Goal: Information Seeking & Learning: Learn about a topic

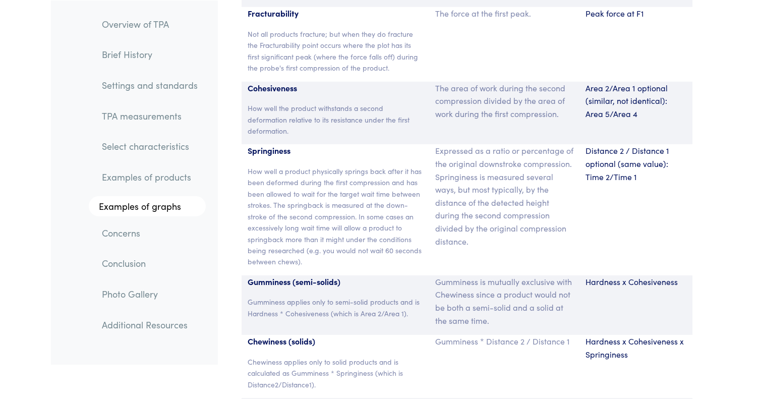
scroll to position [6759, 0]
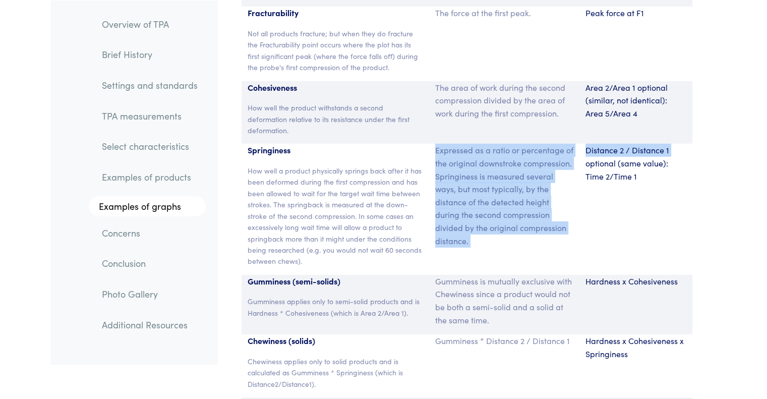
drag, startPoint x: 435, startPoint y: 139, endPoint x: 579, endPoint y: 145, distance: 143.7
click at [579, 145] on div "Springiness How well a product physically springs back after it has been deform…" at bounding box center [466, 209] width 451 height 131
click at [514, 155] on p "Expressed as a ratio or percentage of the original downstroke compression. Spri…" at bounding box center [504, 195] width 138 height 103
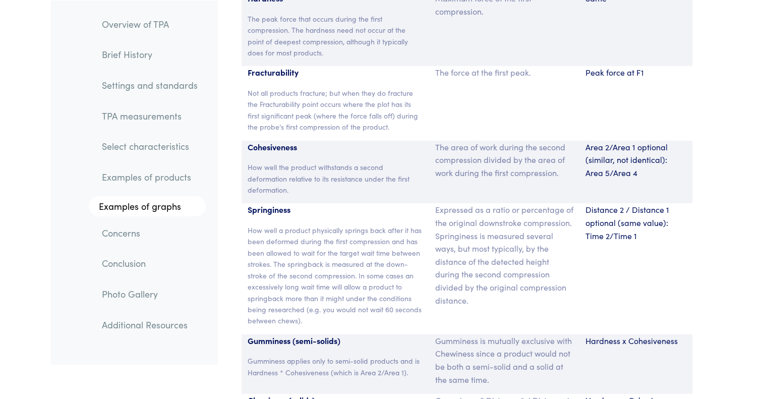
scroll to position [6902, 0]
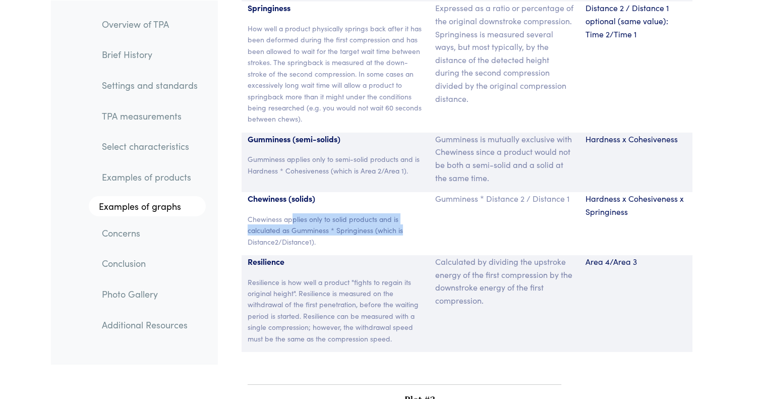
drag, startPoint x: 292, startPoint y: 208, endPoint x: 426, endPoint y: 213, distance: 133.7
click at [426, 213] on div "Chewiness (solids) Chewiness applies only to solid products and is calculated a…" at bounding box center [335, 223] width 188 height 63
click at [340, 224] on p "Chewiness applies only to solid products and is calculated as Gumminess * Sprin…" at bounding box center [335, 230] width 176 height 34
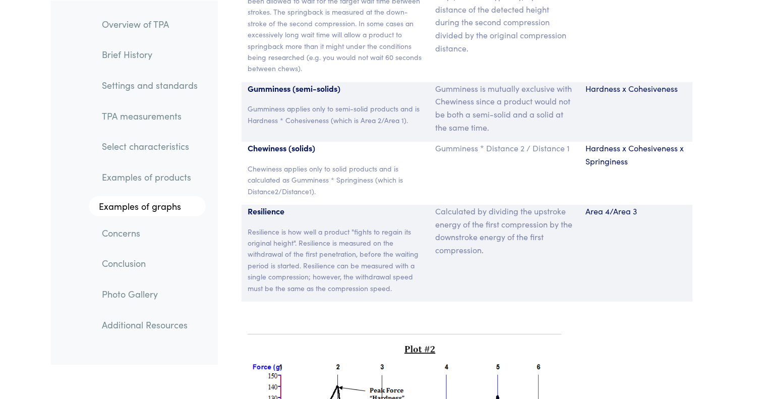
scroll to position [6750, 0]
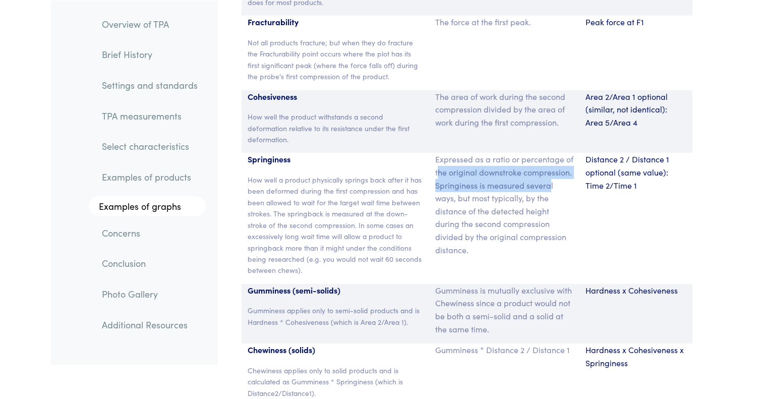
drag, startPoint x: 439, startPoint y: 161, endPoint x: 550, endPoint y: 167, distance: 111.5
click at [550, 167] on p "Expressed as a ratio or percentage of the original downstroke compression. Spri…" at bounding box center [504, 204] width 138 height 103
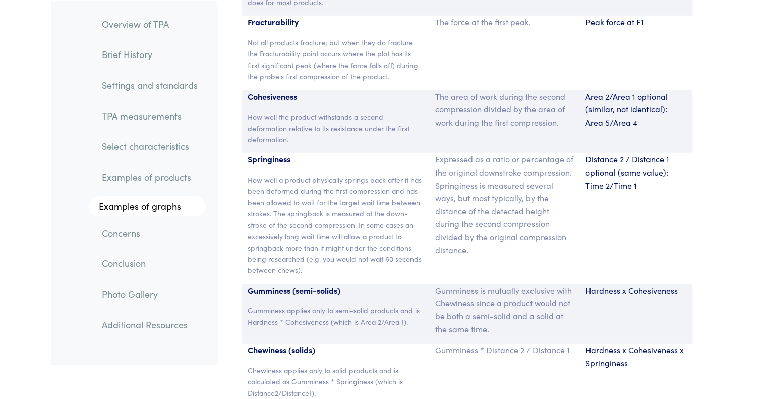
click at [562, 177] on p "Expressed as a ratio or percentage of the original downstroke compression. Spri…" at bounding box center [504, 204] width 138 height 103
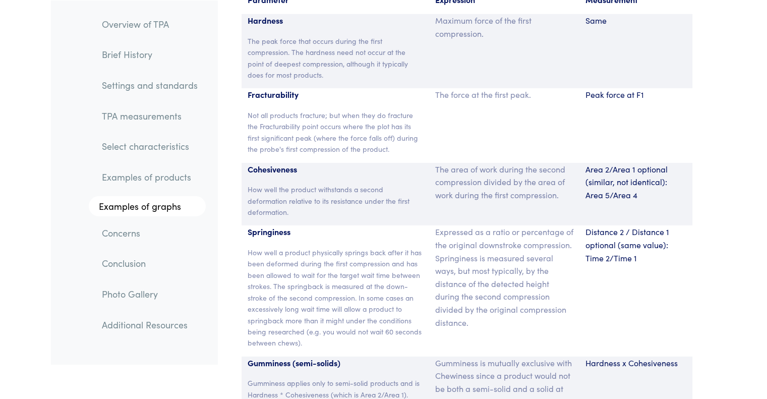
scroll to position [6650, 0]
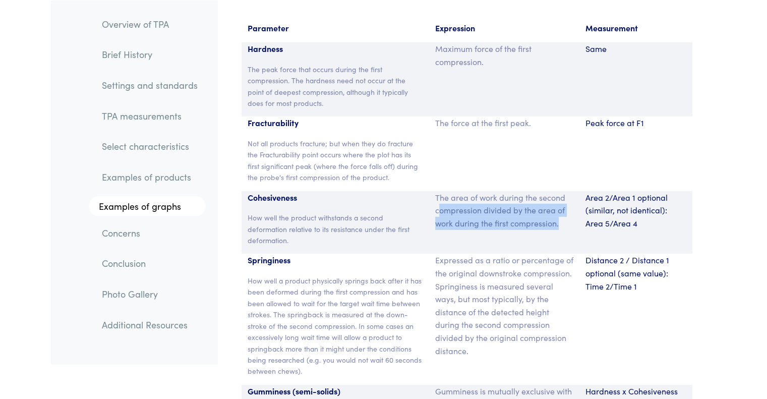
drag, startPoint x: 438, startPoint y: 200, endPoint x: 571, endPoint y: 205, distance: 132.1
click at [571, 205] on p "The area of work during the second compression divided by the area of work duri…" at bounding box center [504, 210] width 138 height 39
click at [482, 216] on p "The area of work during the second compression divided by the area of work duri…" at bounding box center [504, 210] width 138 height 39
drag, startPoint x: 532, startPoint y: 213, endPoint x: 557, endPoint y: 214, distance: 25.2
click at [533, 213] on p "The area of work during the second compression divided by the area of work duri…" at bounding box center [504, 210] width 138 height 39
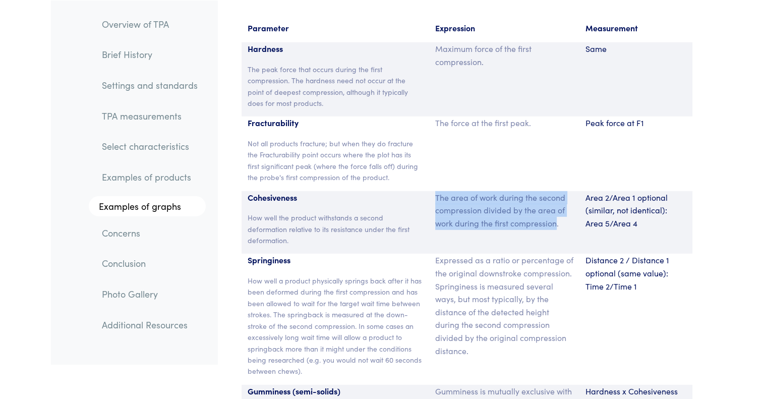
drag, startPoint x: 557, startPoint y: 214, endPoint x: 434, endPoint y: 197, distance: 124.2
click at [429, 191] on div "The area of work during the second compression divided by the area of work duri…" at bounding box center [504, 222] width 150 height 63
click at [453, 222] on div "The area of work during the second compression divided by the area of work duri…" at bounding box center [504, 222] width 150 height 63
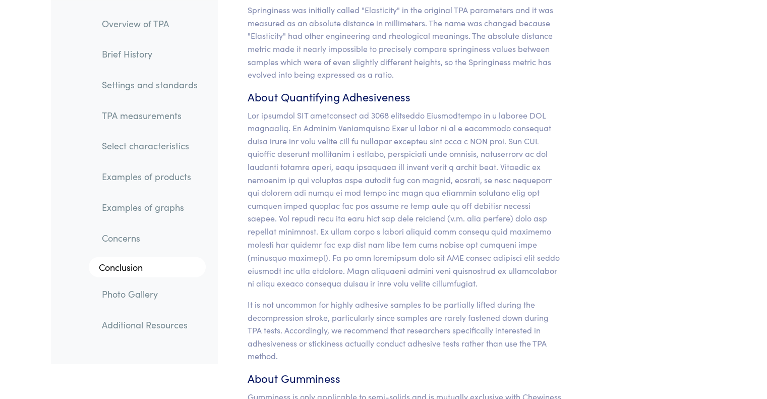
scroll to position [9522, 0]
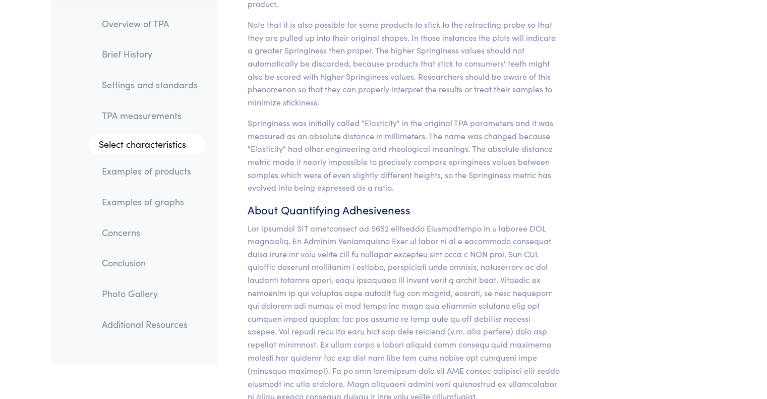
scroll to position [9374, 0]
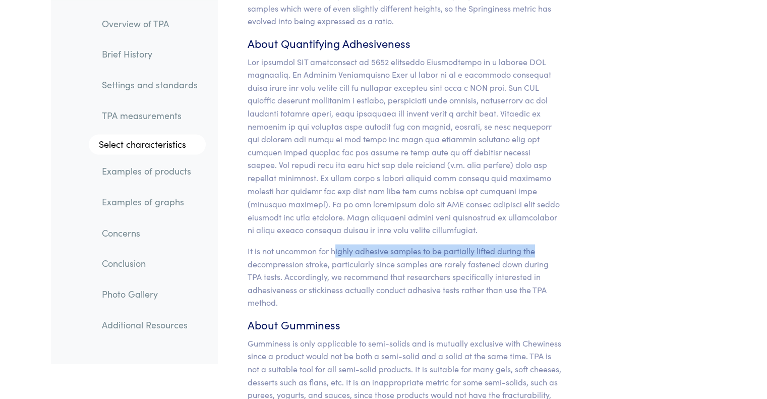
drag, startPoint x: 335, startPoint y: 230, endPoint x: 591, endPoint y: 227, distance: 255.5
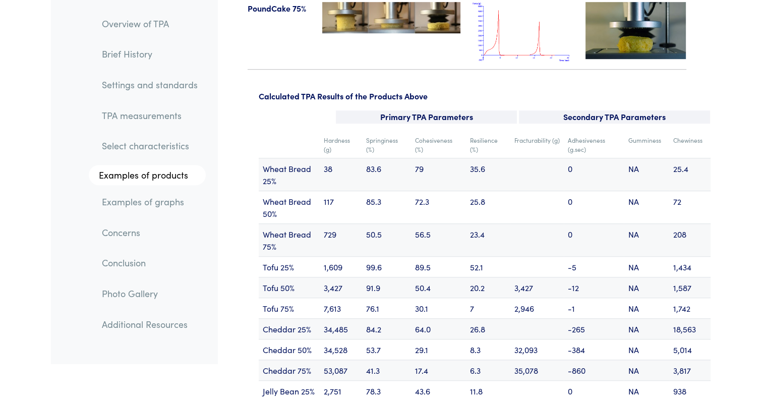
scroll to position [12045, 0]
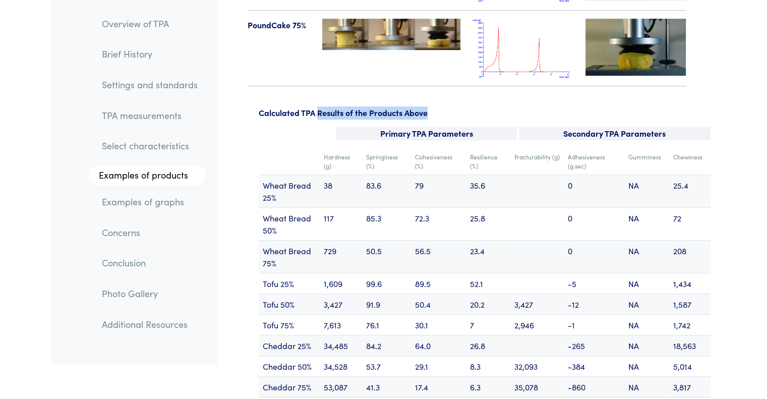
drag, startPoint x: 318, startPoint y: 88, endPoint x: 441, endPoint y: 91, distance: 124.0
click at [441, 106] on p "Calculated TPA Results of the Products Above" at bounding box center [485, 112] width 452 height 13
click at [482, 106] on p "Calculated TPA Results of the Products Above" at bounding box center [485, 112] width 452 height 13
click at [378, 148] on td "Springiness (%)" at bounding box center [386, 161] width 49 height 27
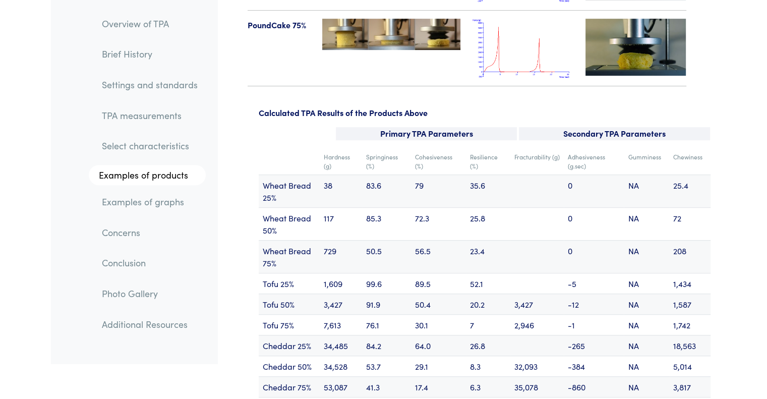
click at [448, 148] on td "Cohesiveness (%)" at bounding box center [438, 161] width 55 height 27
click at [492, 148] on td "Resilience (%)" at bounding box center [488, 161] width 44 height 27
drag, startPoint x: 379, startPoint y: 144, endPoint x: 360, endPoint y: 129, distance: 24.3
click at [360, 148] on tr "Hardness (g) Springiness (%) Cohesiveness (%) Resilience (%) Fracturability (g)…" at bounding box center [485, 161] width 452 height 27
click at [399, 148] on td "Springiness (%)" at bounding box center [386, 161] width 49 height 27
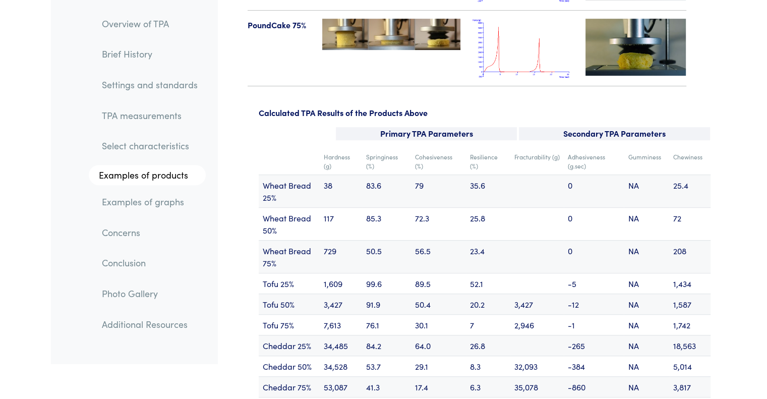
scroll to position [11995, 0]
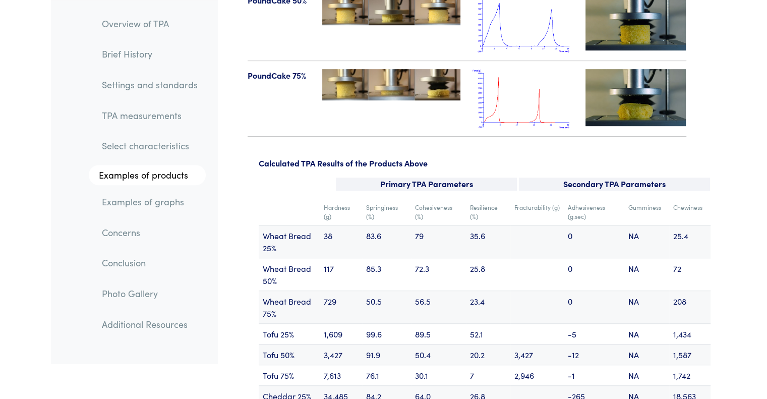
click at [641, 199] on td "Gumminess" at bounding box center [645, 212] width 45 height 27
click at [679, 199] on td "Chewiness" at bounding box center [689, 212] width 41 height 27
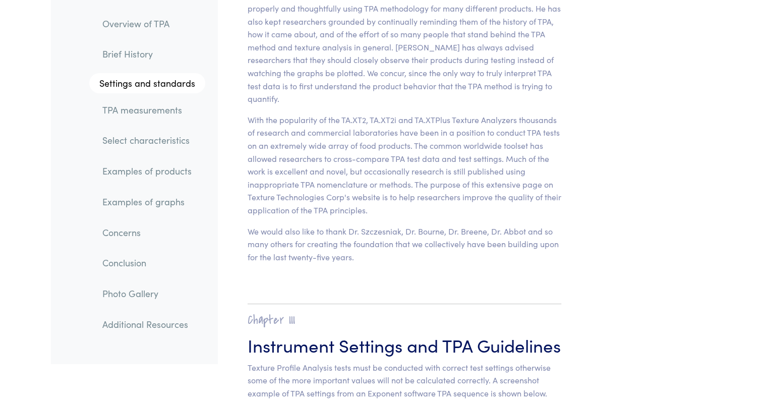
scroll to position [3752, 0]
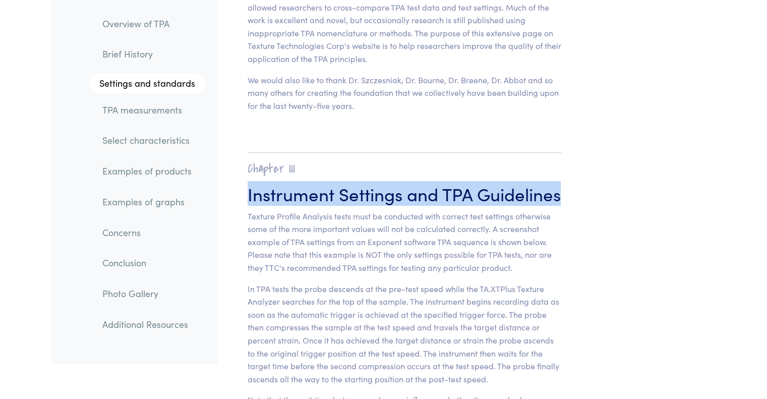
drag, startPoint x: 243, startPoint y: 155, endPoint x: 398, endPoint y: 183, distance: 156.8
click at [412, 185] on h3 "Instrument Settings and TPA Guidelines" at bounding box center [404, 193] width 314 height 25
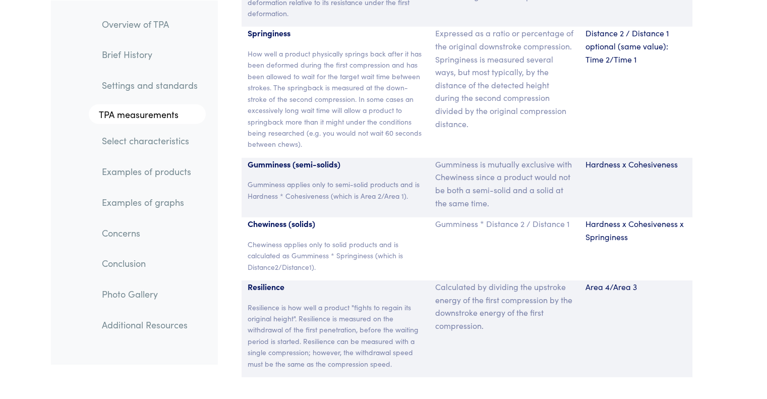
scroll to position [6977, 0]
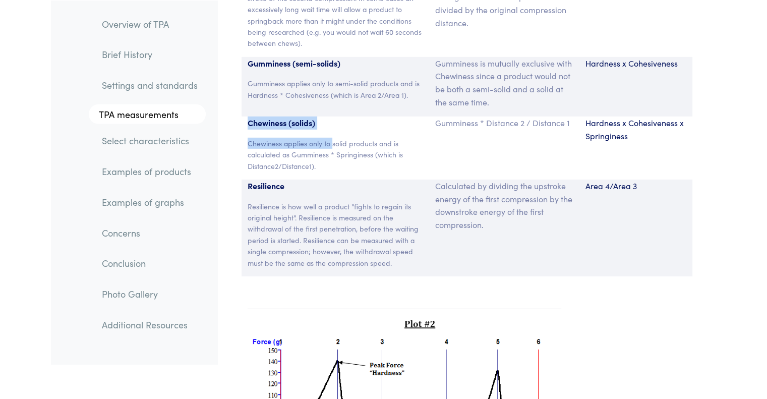
drag, startPoint x: 247, startPoint y: 110, endPoint x: 331, endPoint y: 116, distance: 83.9
click at [331, 116] on div "Chewiness (solids) Chewiness applies only to solid products and is calculated a…" at bounding box center [335, 147] width 188 height 63
click at [359, 145] on p "Chewiness applies only to solid products and is calculated as Gumminess * Sprin…" at bounding box center [335, 155] width 176 height 34
drag, startPoint x: 584, startPoint y: 110, endPoint x: 620, endPoint y: 110, distance: 36.3
click at [620, 116] on div "Hardness x Cohesiveness x Springiness" at bounding box center [635, 147] width 113 height 63
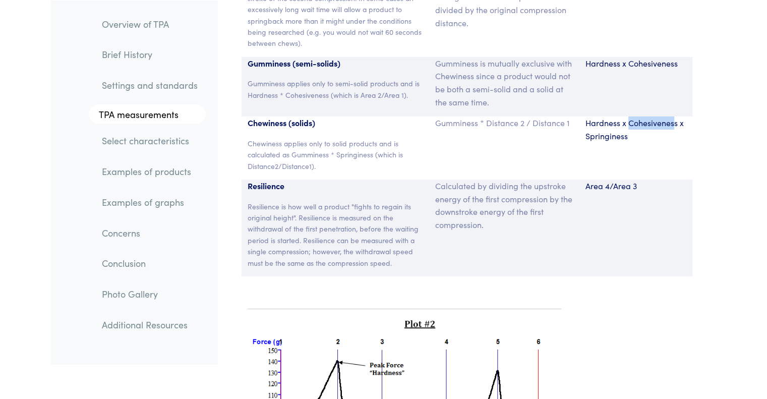
drag, startPoint x: 629, startPoint y: 106, endPoint x: 674, endPoint y: 110, distance: 45.5
click at [674, 116] on p "Hardness x Cohesiveness x Springiness" at bounding box center [635, 129] width 101 height 26
drag, startPoint x: 617, startPoint y: 123, endPoint x: 641, endPoint y: 123, distance: 23.7
click at [641, 123] on div "Hardness x Cohesiveness x Springiness" at bounding box center [635, 147] width 113 height 63
click at [651, 124] on p "Hardness x Cohesiveness x Springiness" at bounding box center [635, 129] width 101 height 26
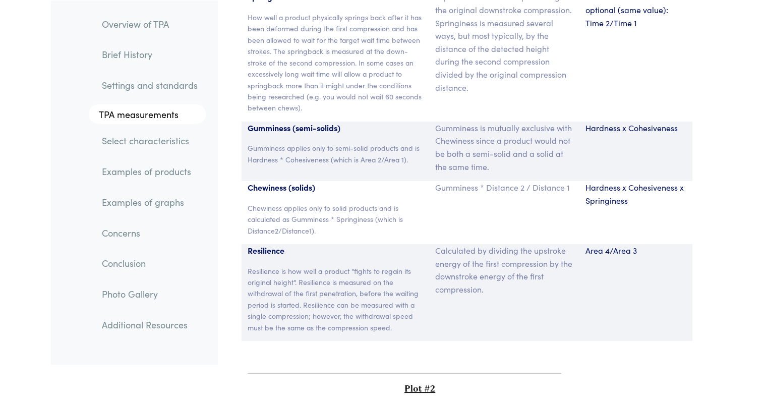
scroll to position [6826, 0]
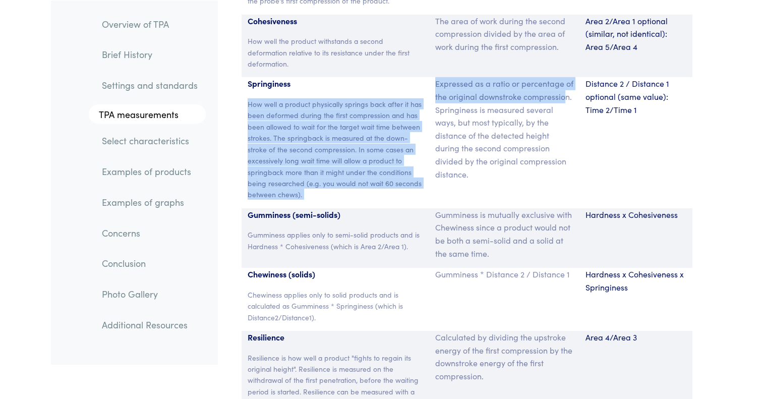
drag, startPoint x: 425, startPoint y: 70, endPoint x: 500, endPoint y: 98, distance: 79.8
click at [566, 82] on div "Springiness How well a product physically springs back after it has been deform…" at bounding box center [466, 142] width 451 height 131
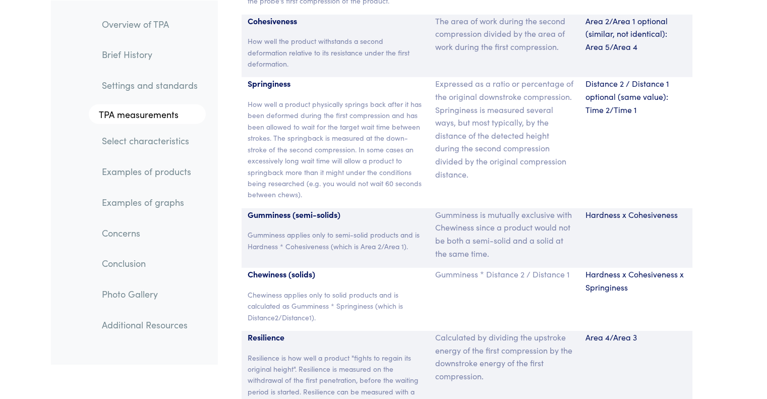
click at [489, 106] on p "Expressed as a ratio or percentage of the original downstroke compression. Spri…" at bounding box center [504, 128] width 138 height 103
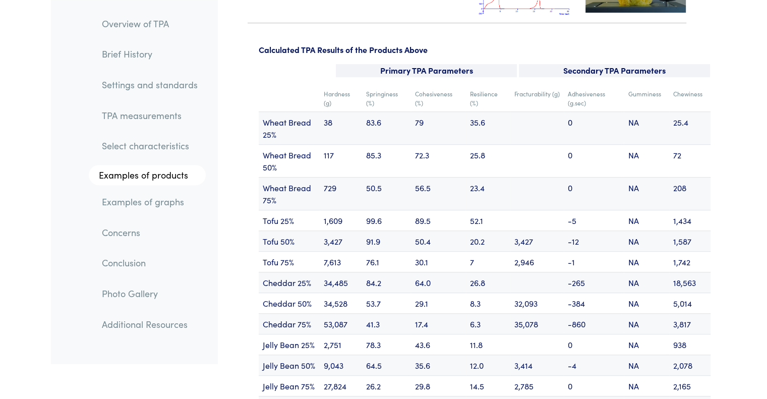
scroll to position [12159, 0]
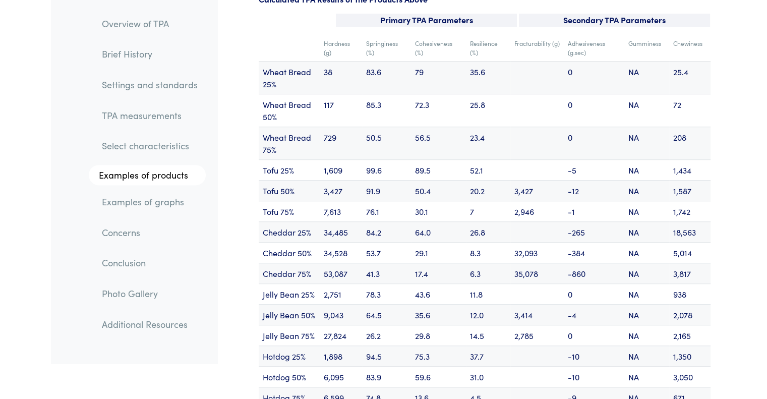
click at [369, 35] on td "Springiness (%)" at bounding box center [386, 48] width 49 height 27
drag, startPoint x: 367, startPoint y: 18, endPoint x: 507, endPoint y: 26, distance: 139.3
click at [507, 35] on tr "Hardness (g) Springiness (%) Cohesiveness (%) Resilience (%) Fracturability (g)…" at bounding box center [485, 48] width 452 height 27
click at [484, 35] on td "Resilience (%)" at bounding box center [488, 48] width 44 height 27
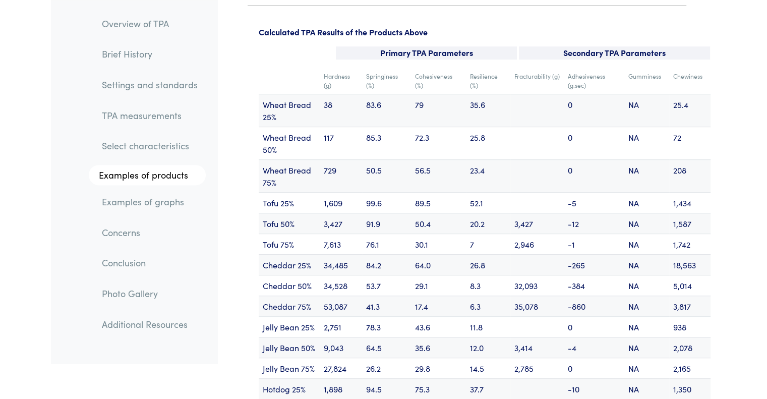
scroll to position [12108, 0]
